Goal: Information Seeking & Learning: Learn about a topic

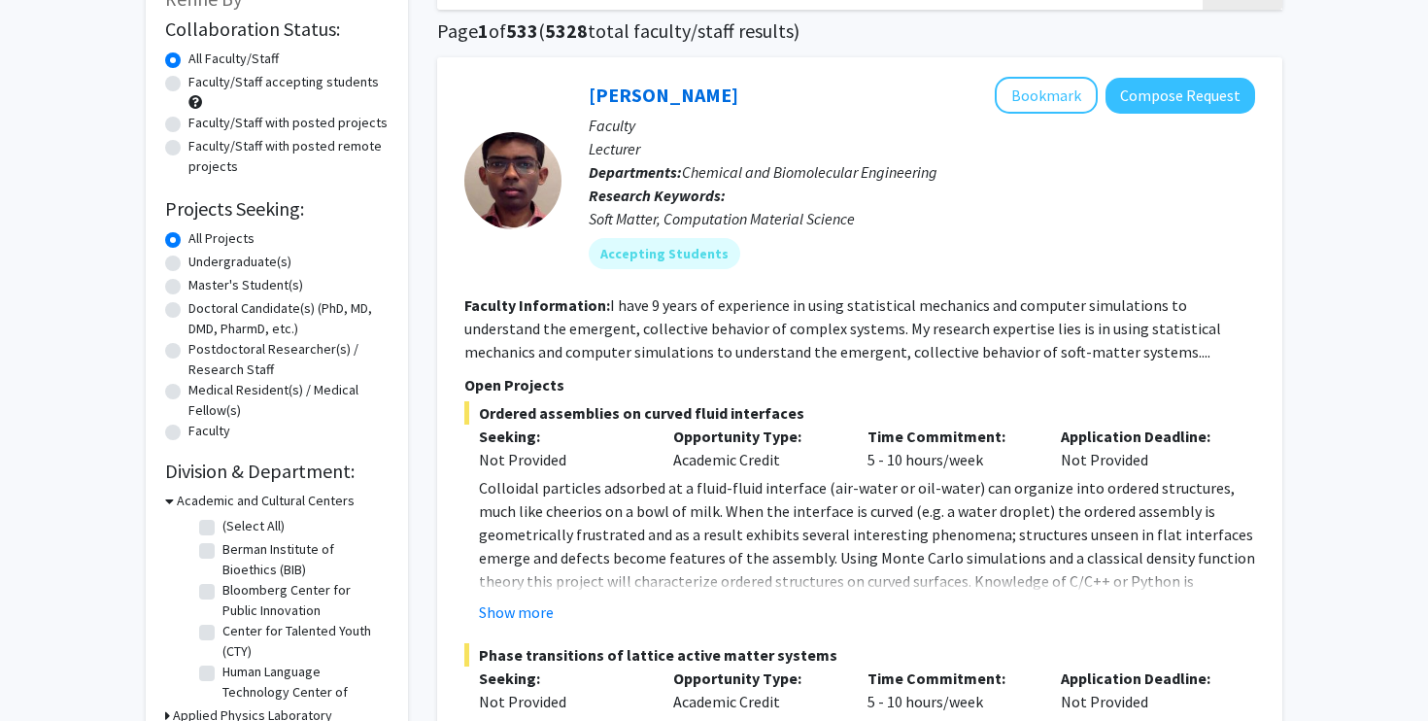
scroll to position [141, 0]
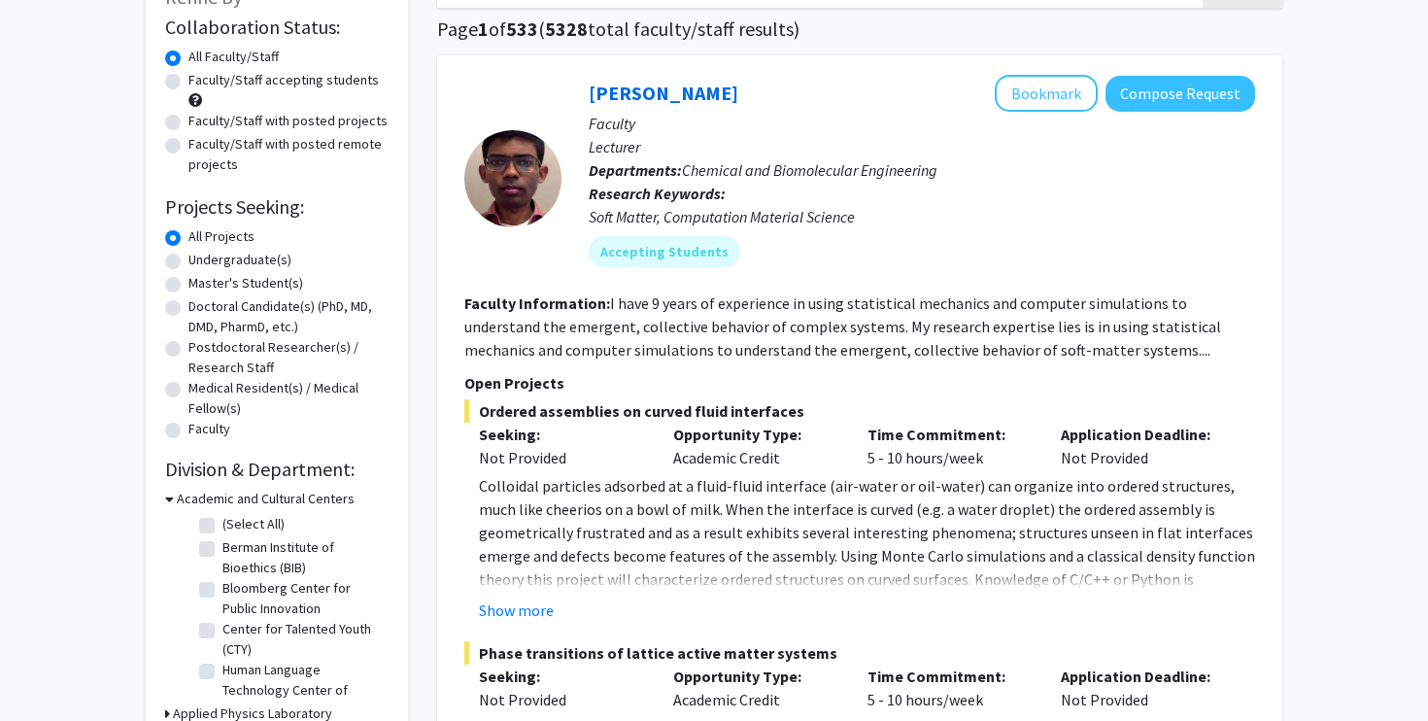
click at [201, 254] on label "Undergraduate(s)" at bounding box center [239, 260] width 103 height 20
click at [201, 254] on input "Undergraduate(s)" at bounding box center [194, 256] width 13 height 13
radio input "true"
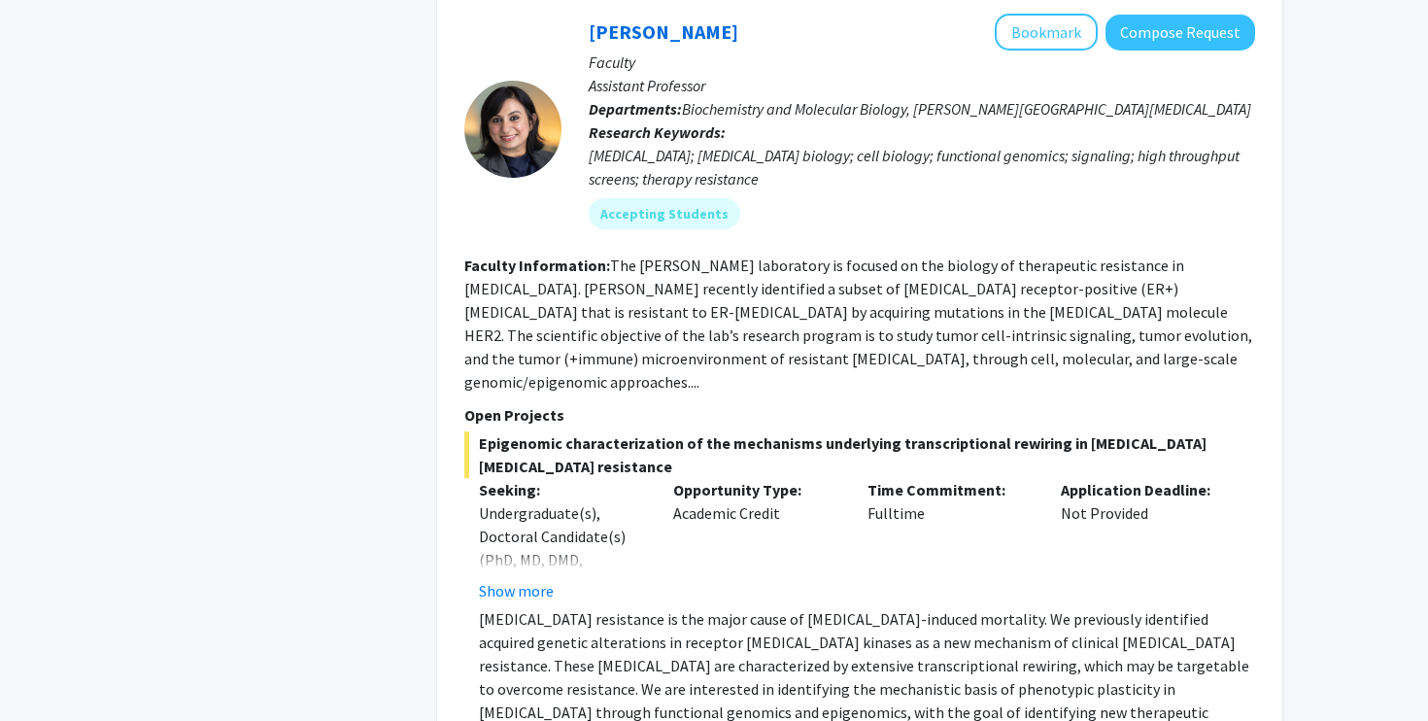
scroll to position [3055, 0]
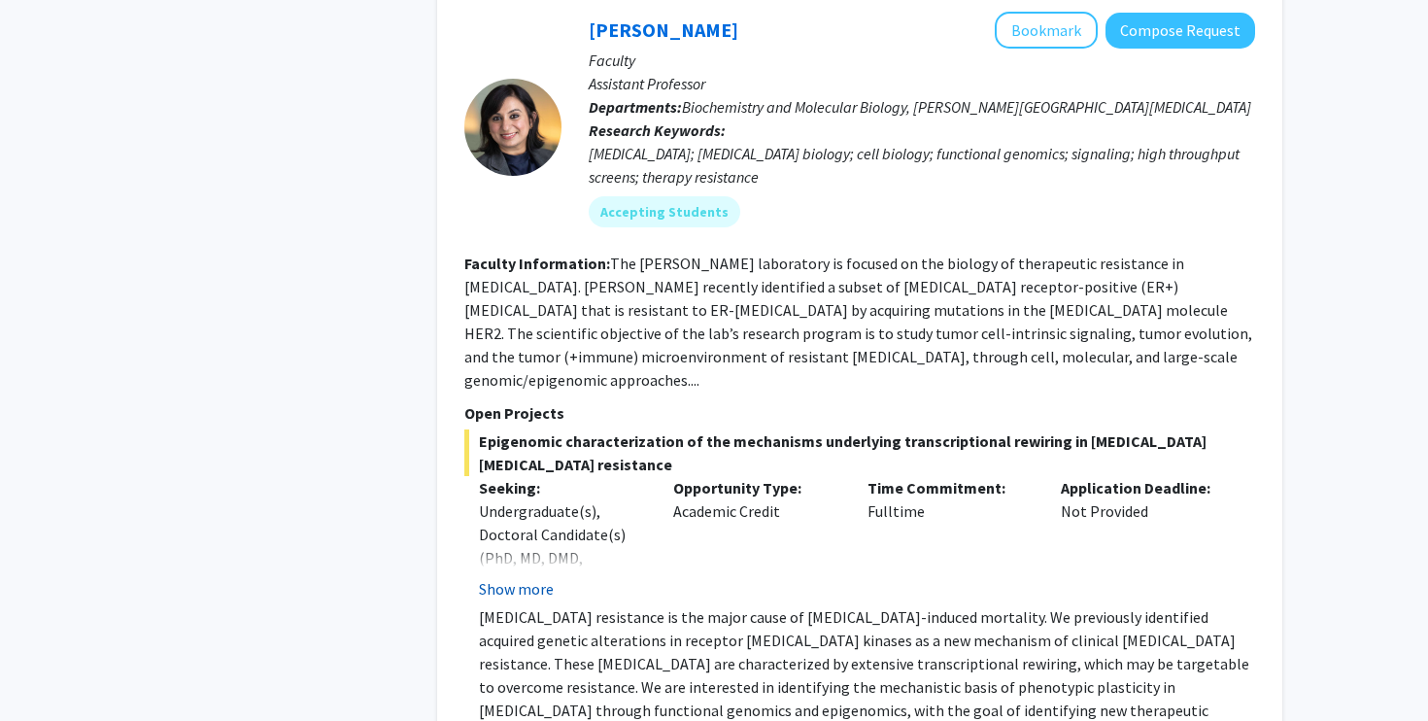
click at [525, 577] on button "Show more" at bounding box center [516, 588] width 75 height 23
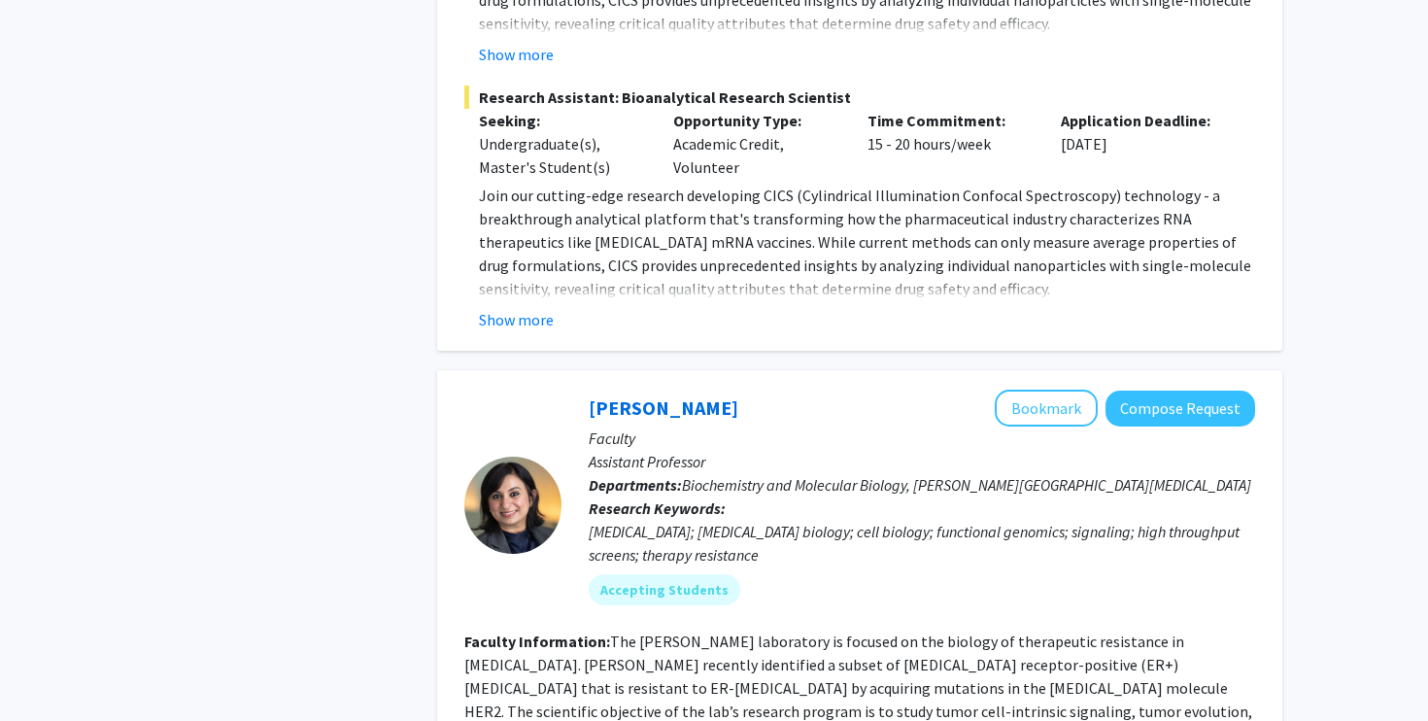
scroll to position [2663, 0]
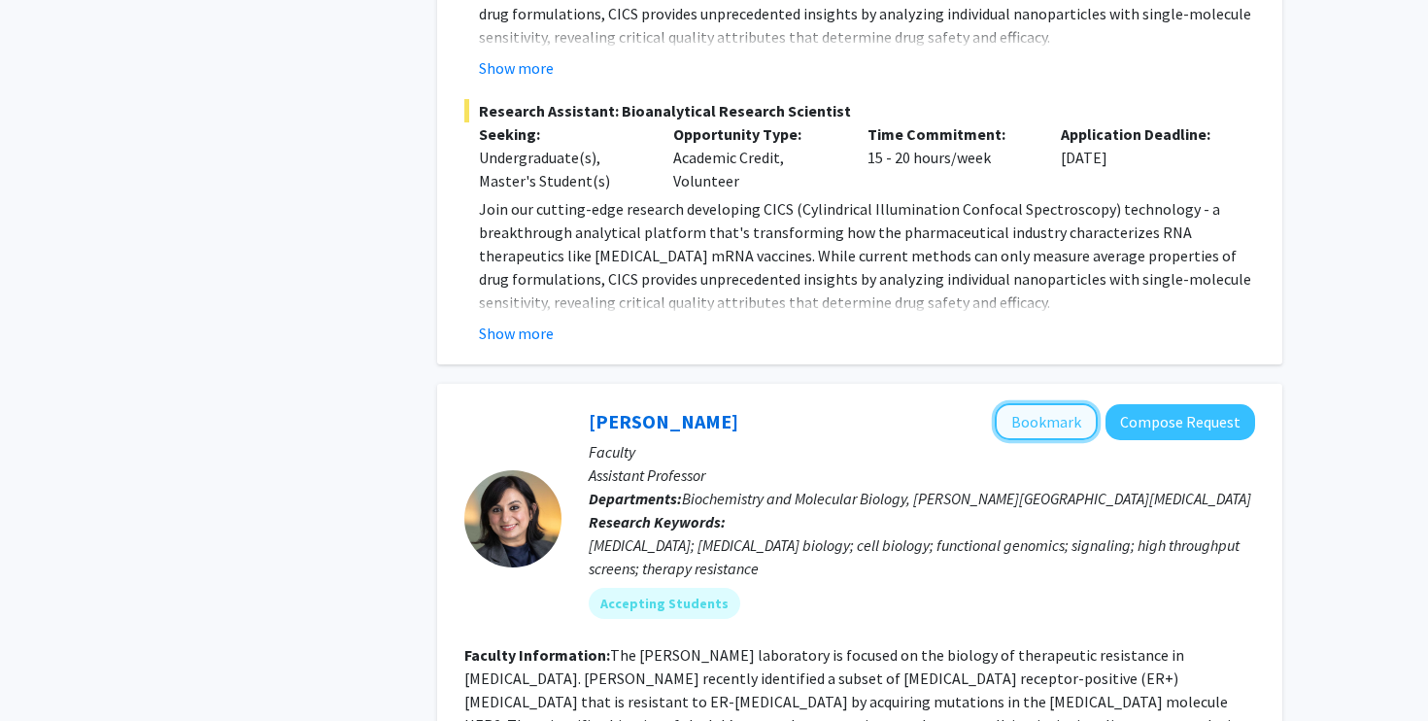
click at [1010, 403] on button "Bookmark" at bounding box center [1046, 421] width 103 height 37
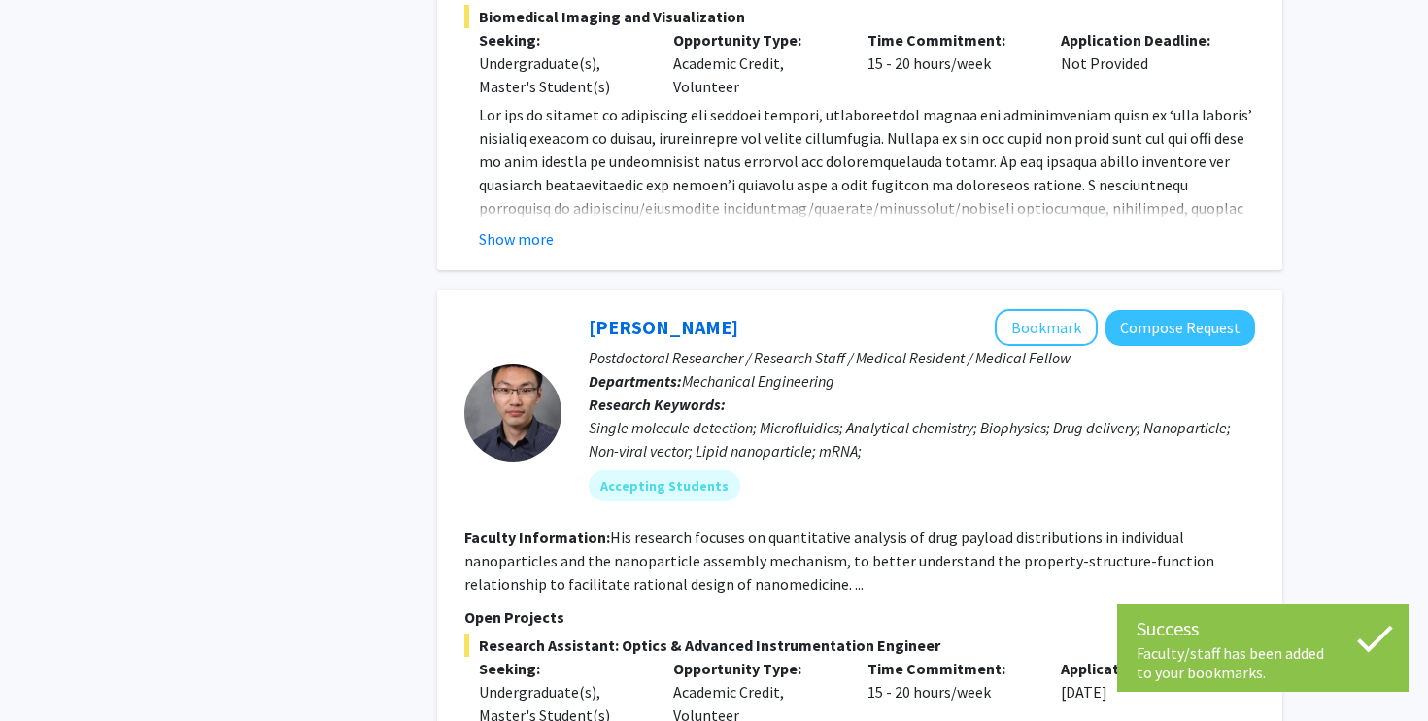
scroll to position [1598, 0]
click at [1038, 310] on button "Bookmark" at bounding box center [1046, 328] width 103 height 37
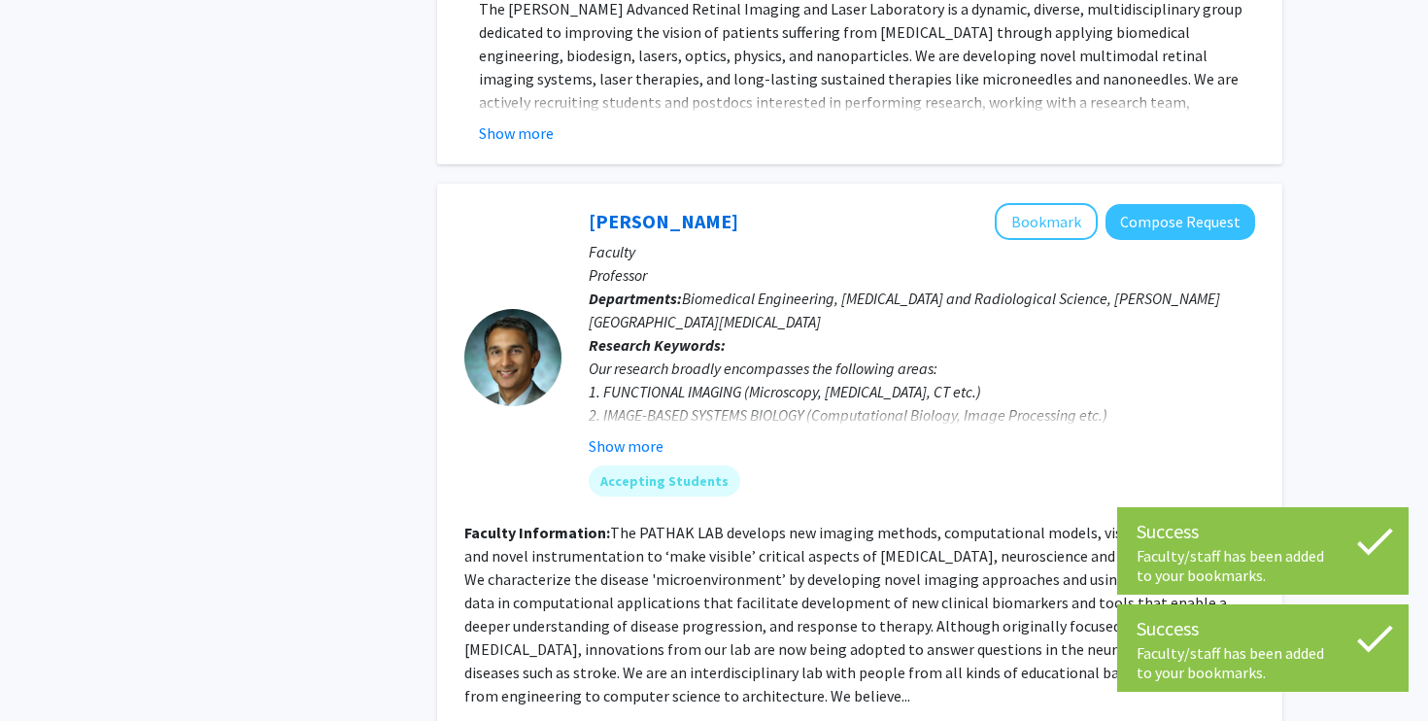
scroll to position [842, 0]
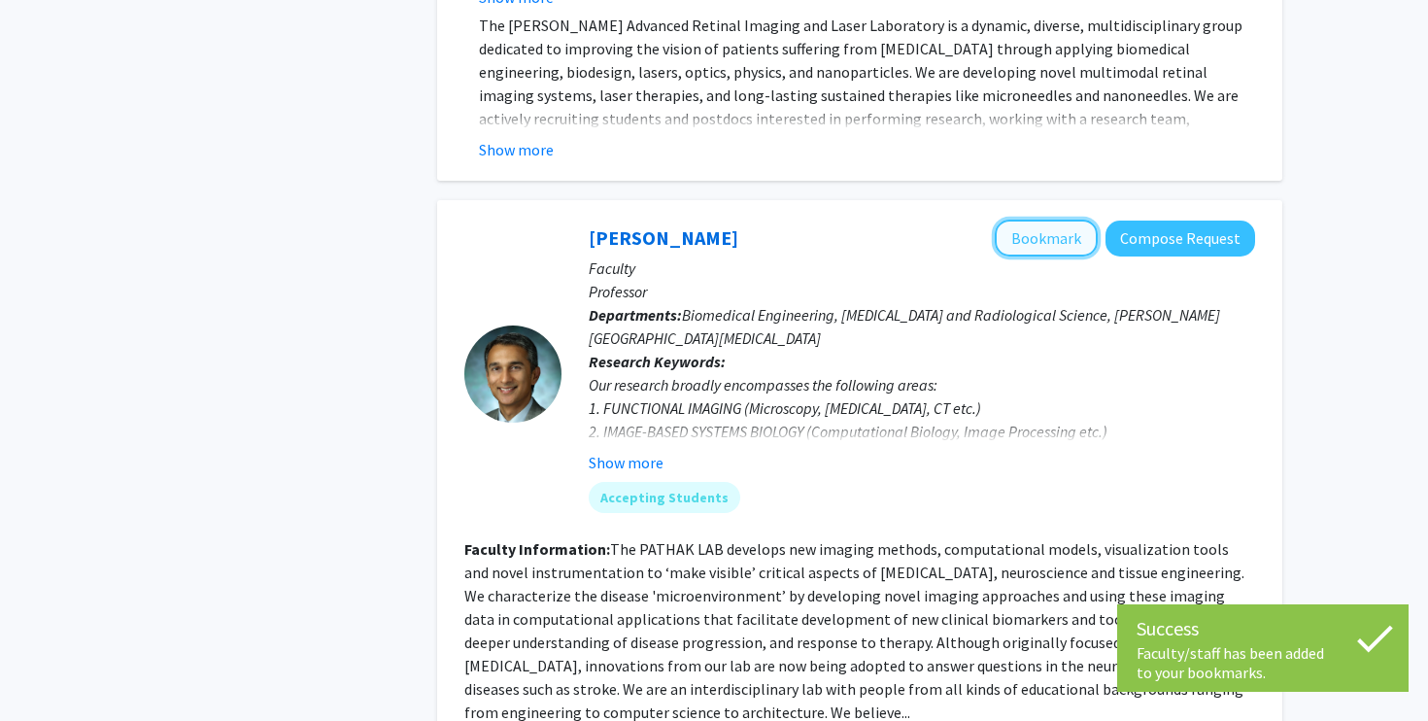
click at [1054, 220] on button "Bookmark" at bounding box center [1046, 238] width 103 height 37
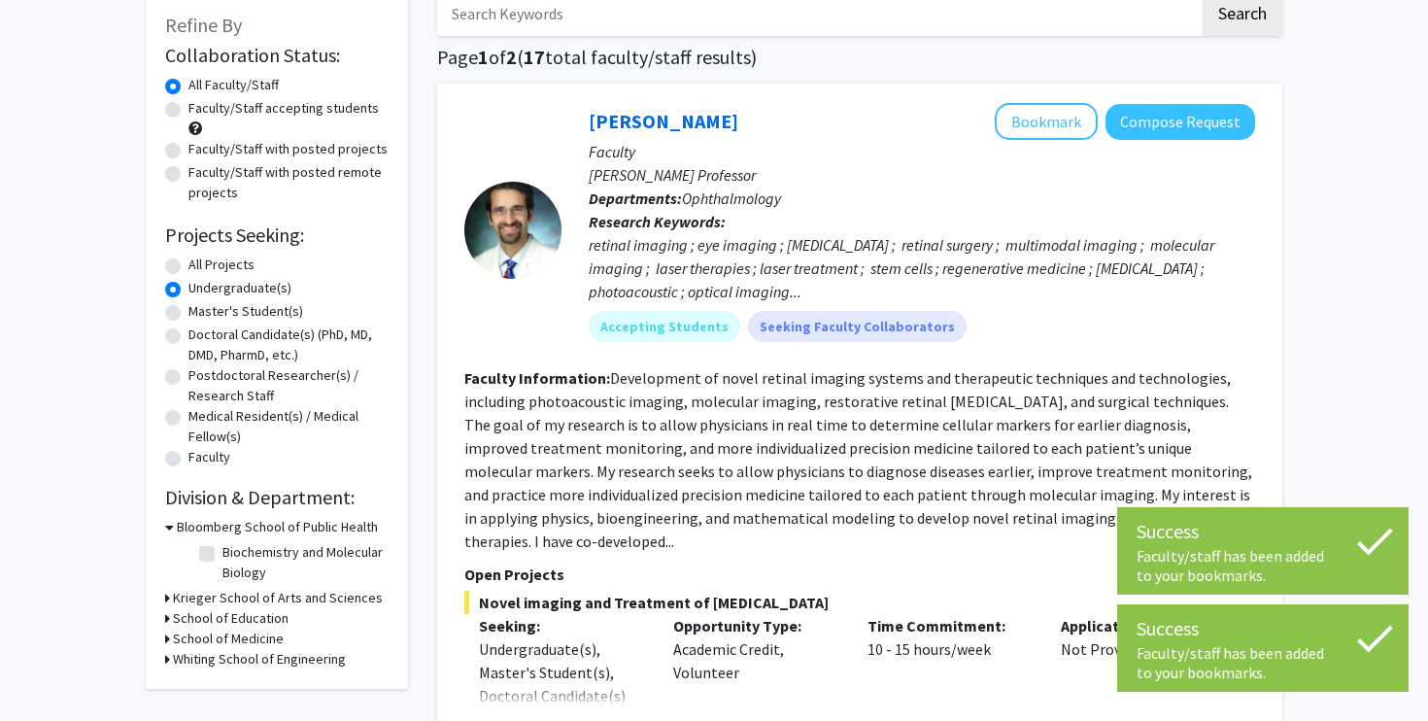
scroll to position [90, 0]
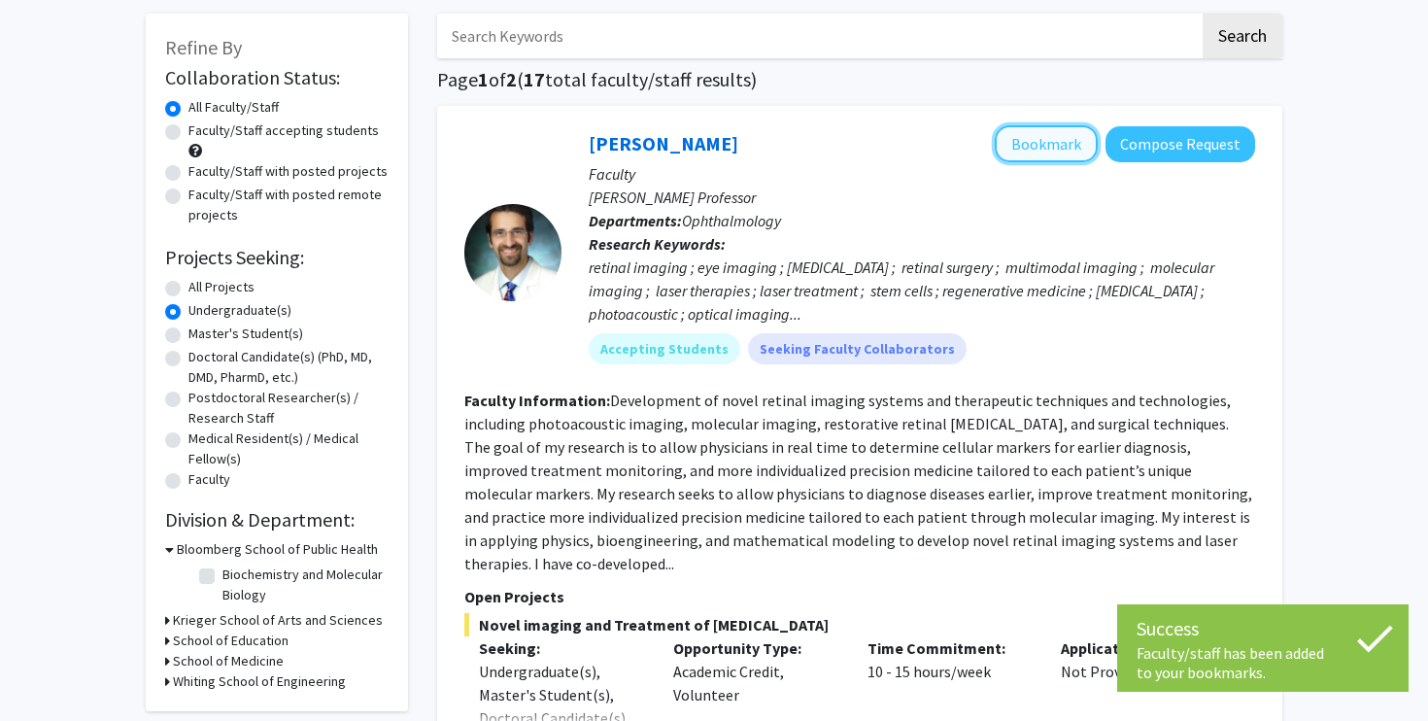
click at [1051, 137] on button "Bookmark" at bounding box center [1046, 143] width 103 height 37
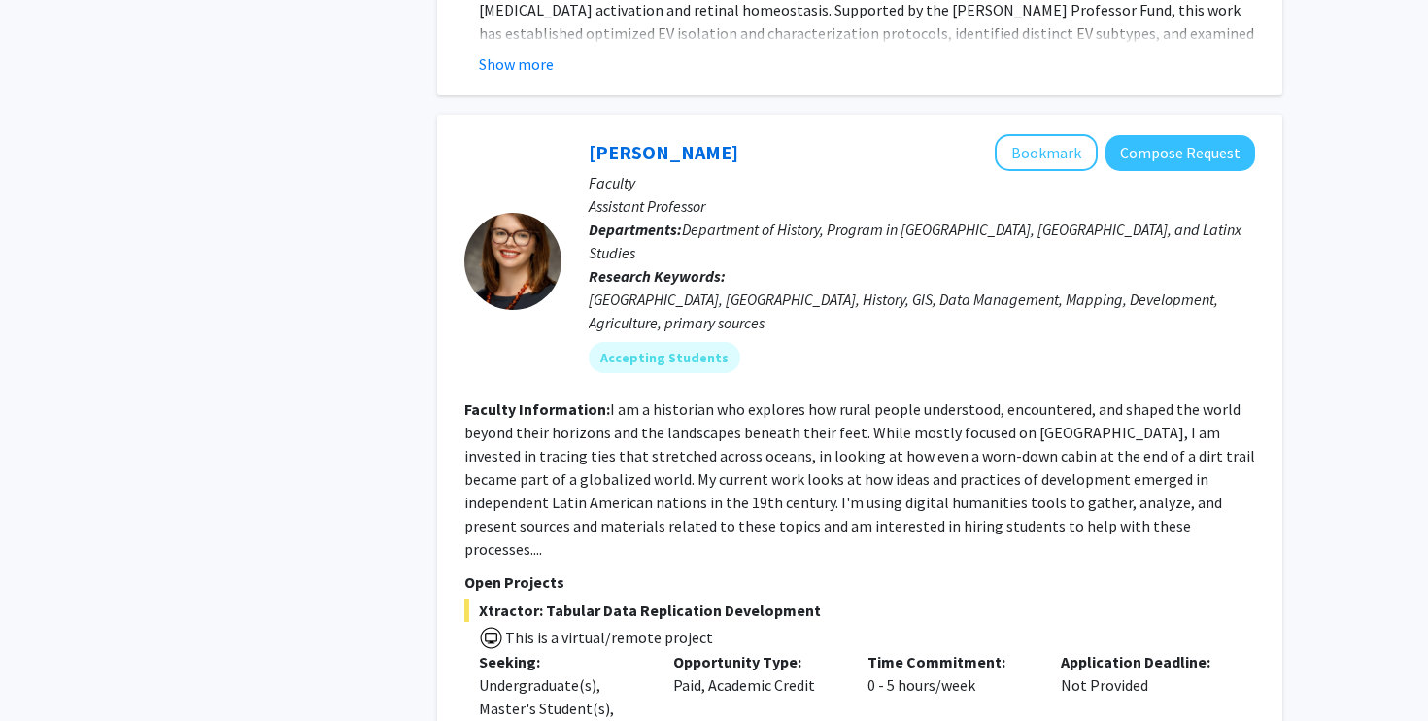
scroll to position [8810, 0]
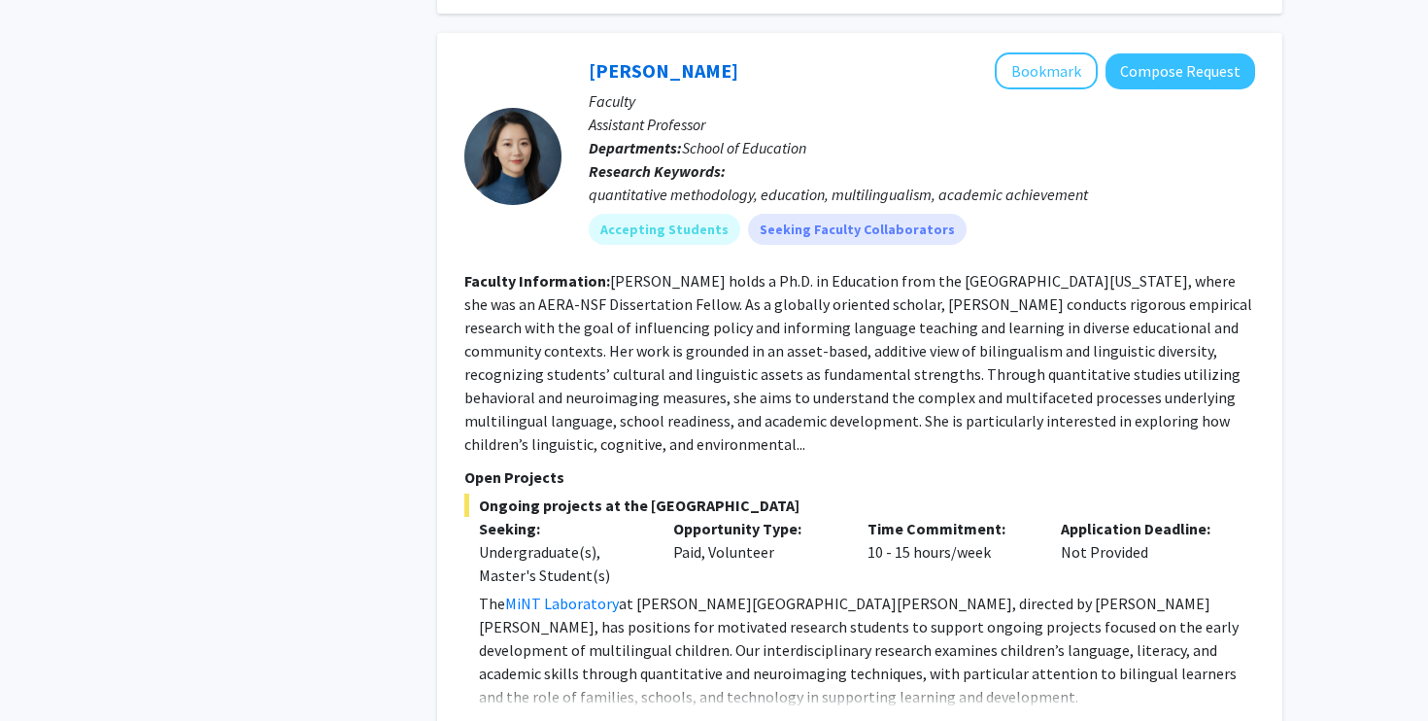
scroll to position [1634, 0]
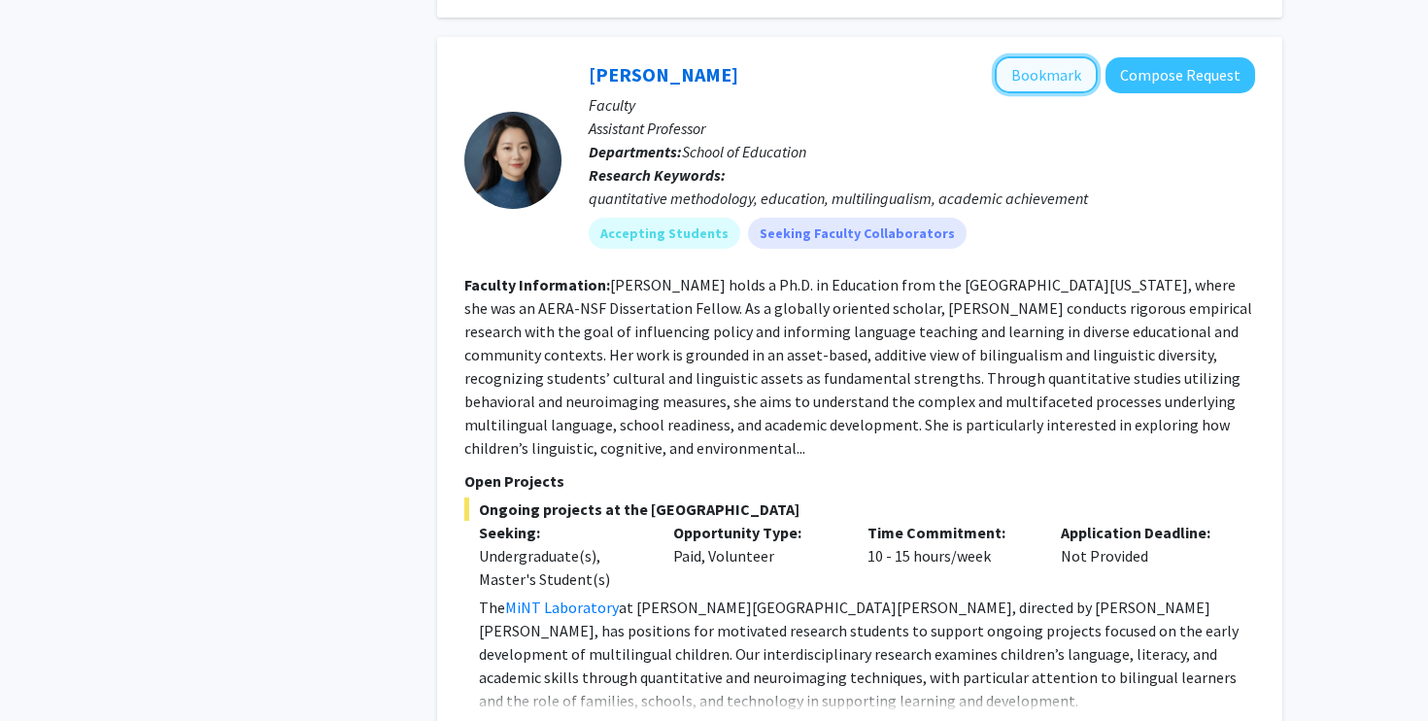
click at [1030, 56] on button "Bookmark" at bounding box center [1046, 74] width 103 height 37
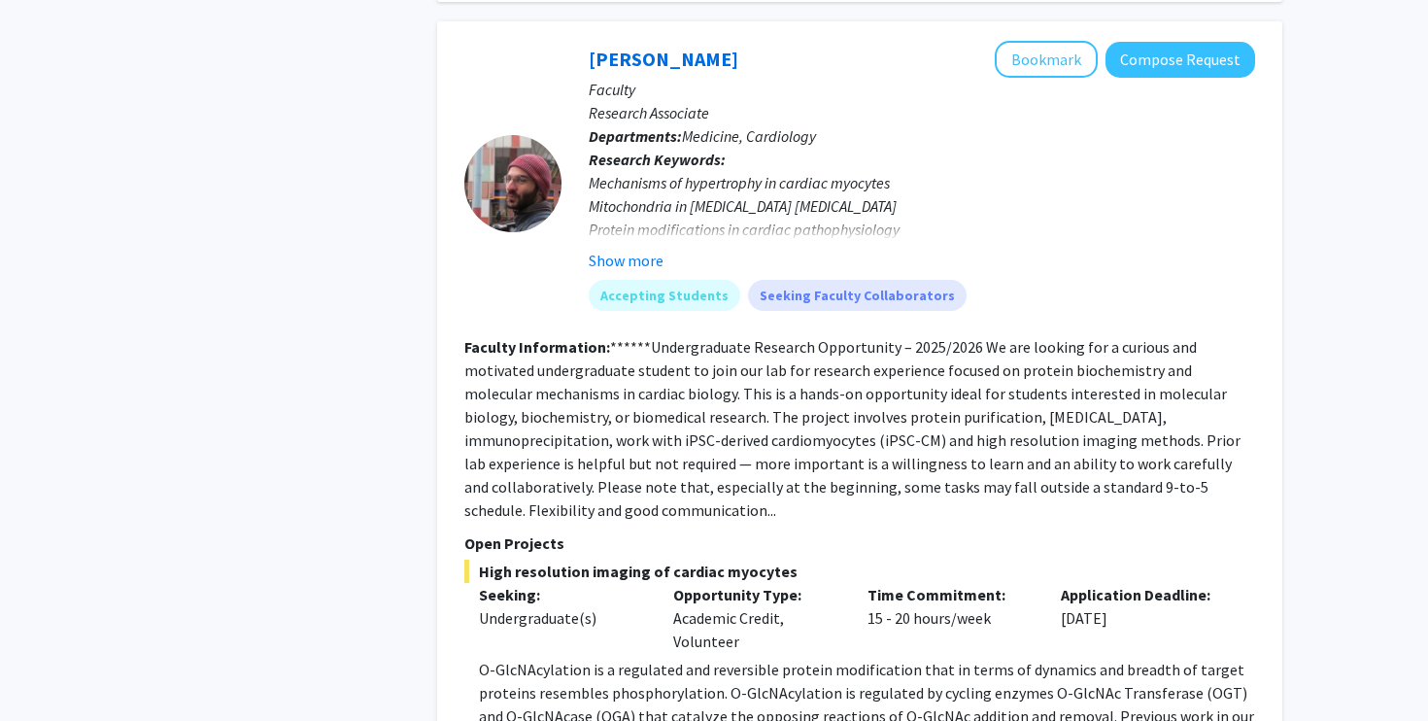
scroll to position [3233, 0]
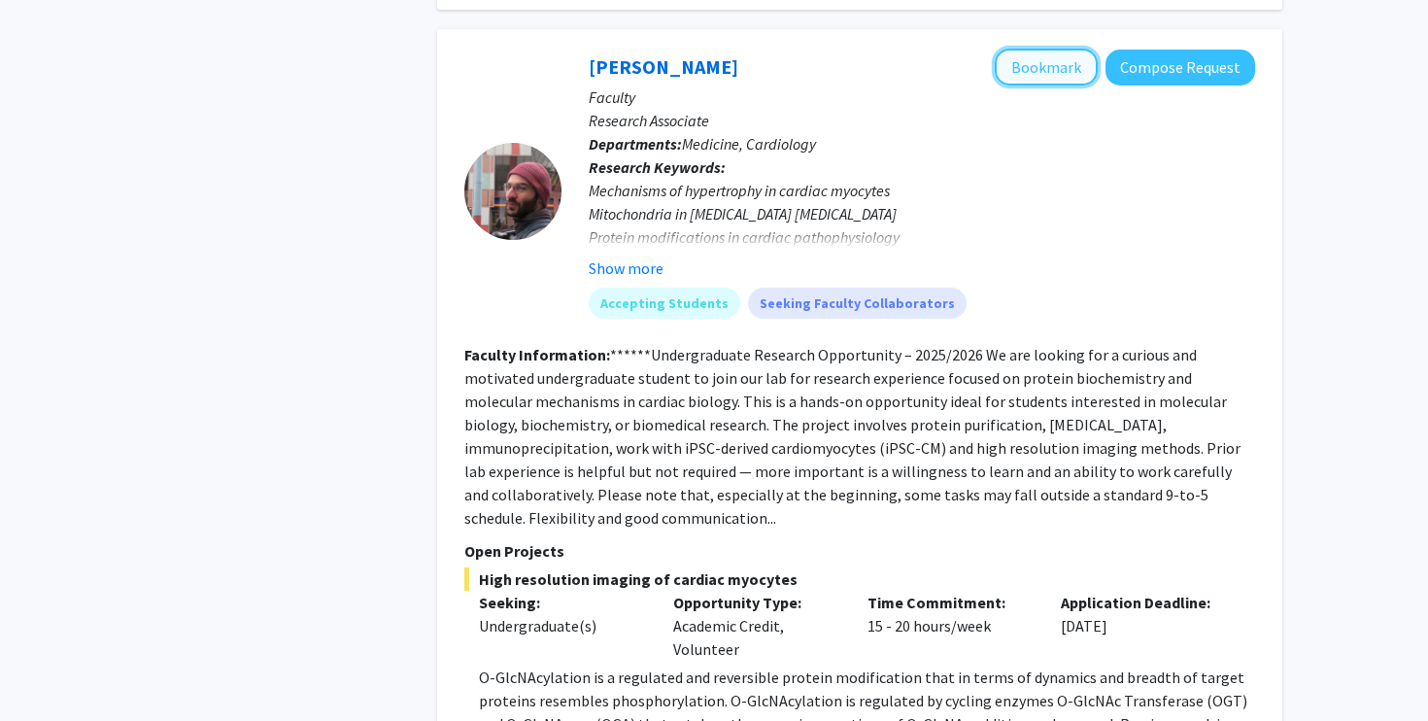
click at [1044, 49] on button "Bookmark" at bounding box center [1046, 67] width 103 height 37
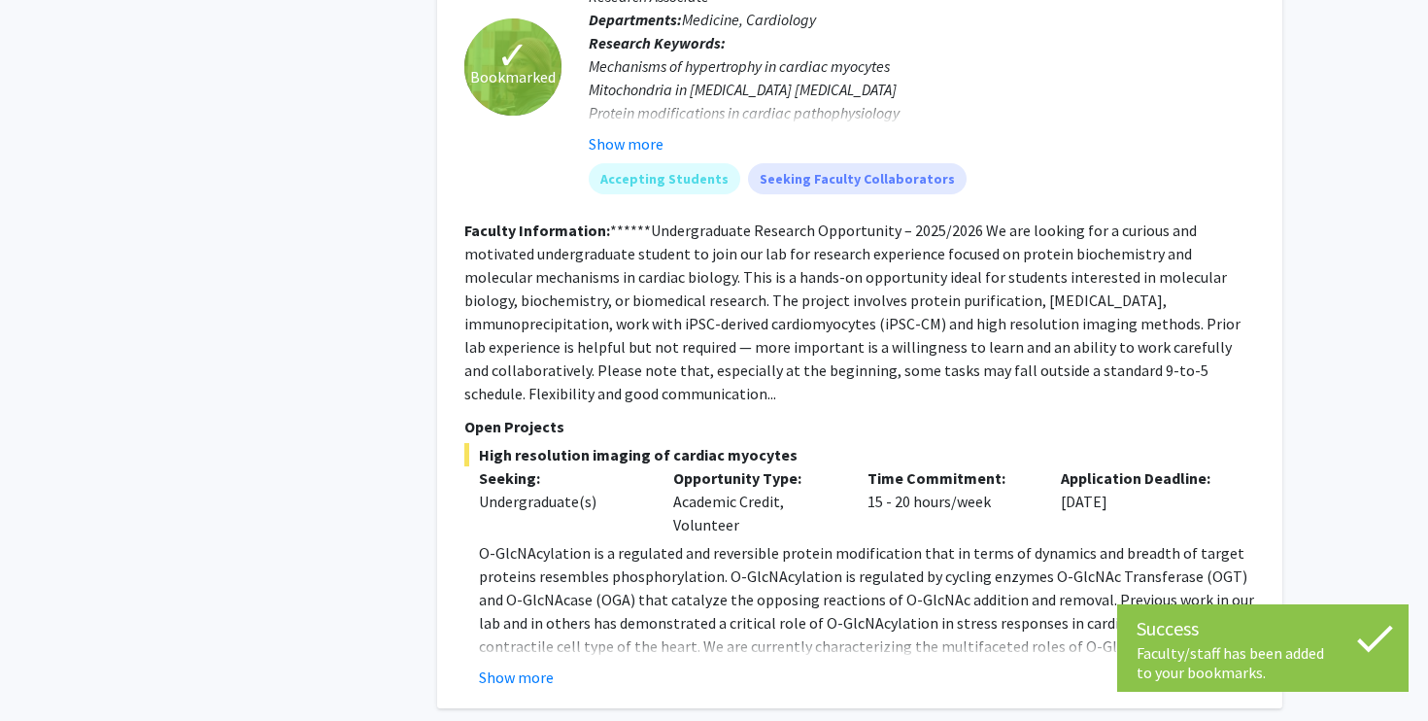
scroll to position [3366, 0]
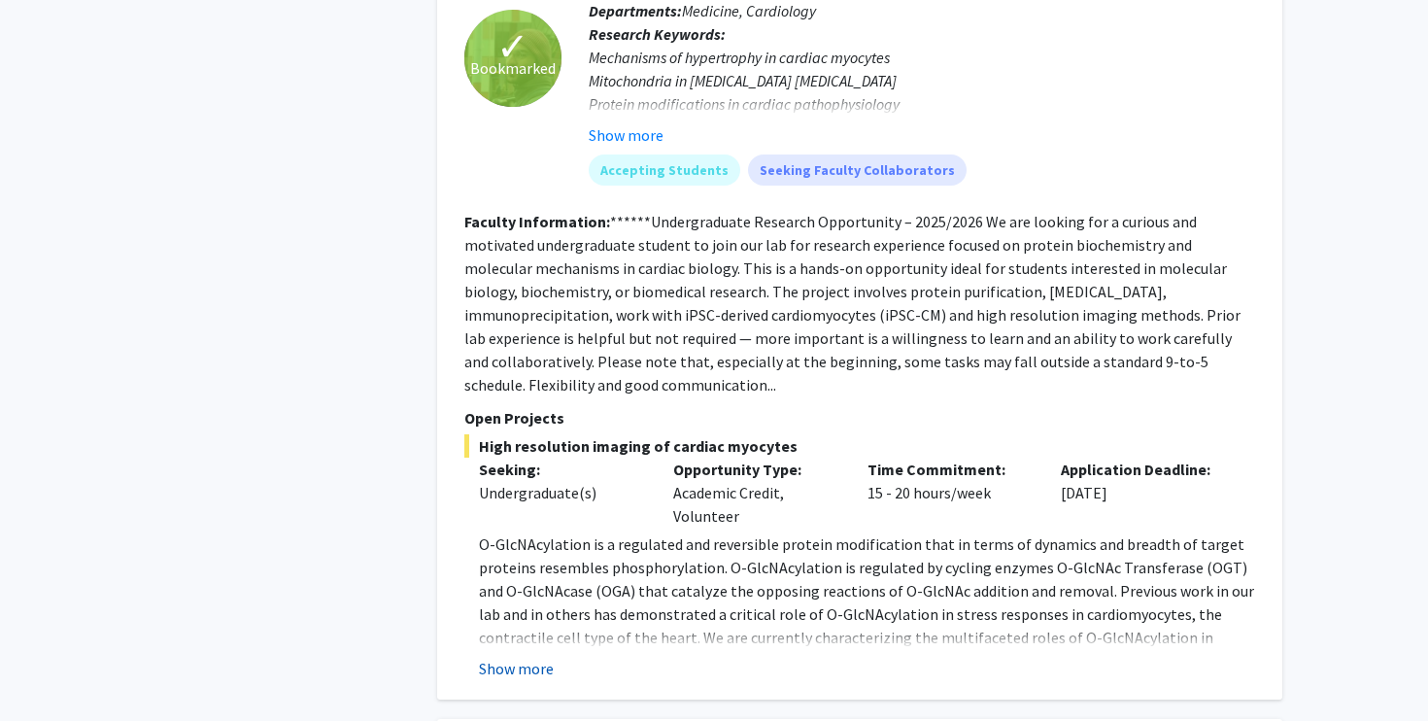
click at [525, 657] on button "Show more" at bounding box center [516, 668] width 75 height 23
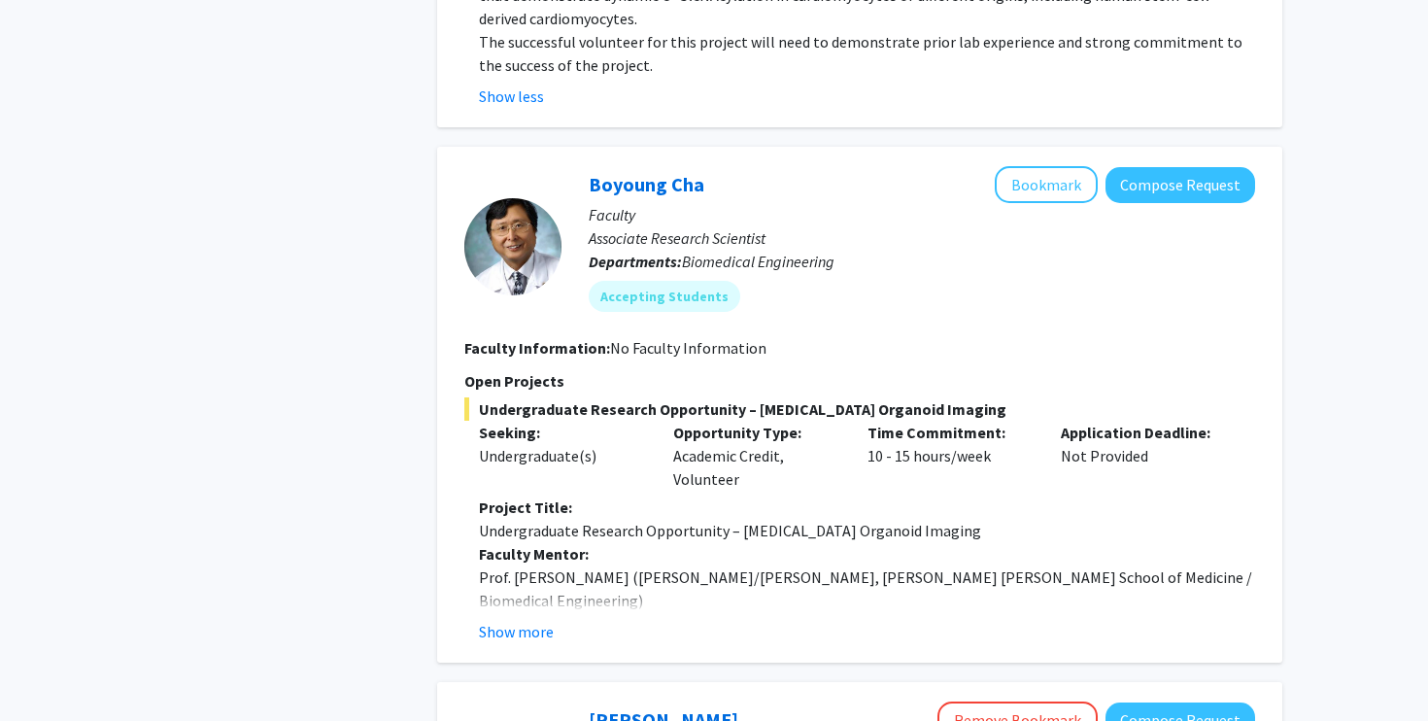
scroll to position [4055, 0]
click at [539, 619] on button "Show more" at bounding box center [516, 630] width 75 height 23
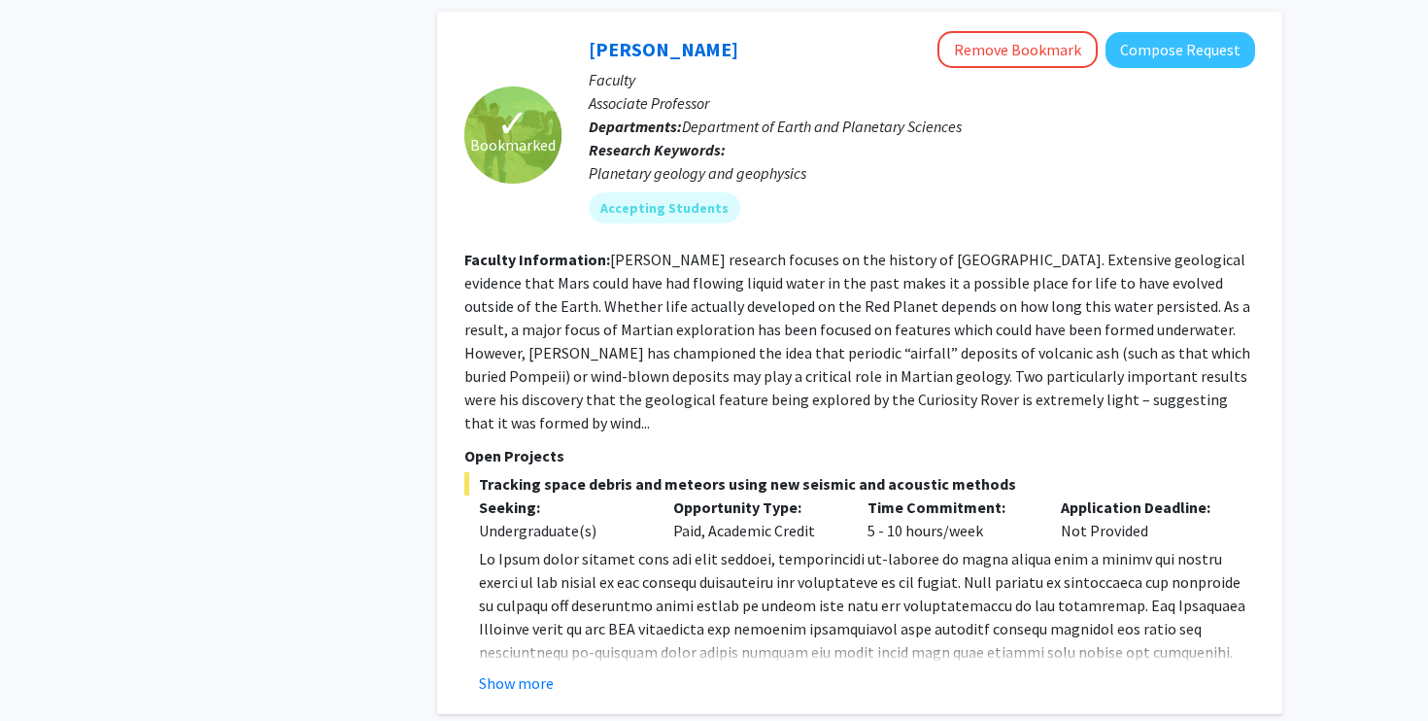
scroll to position [5375, 0]
